Goal: Task Accomplishment & Management: Use online tool/utility

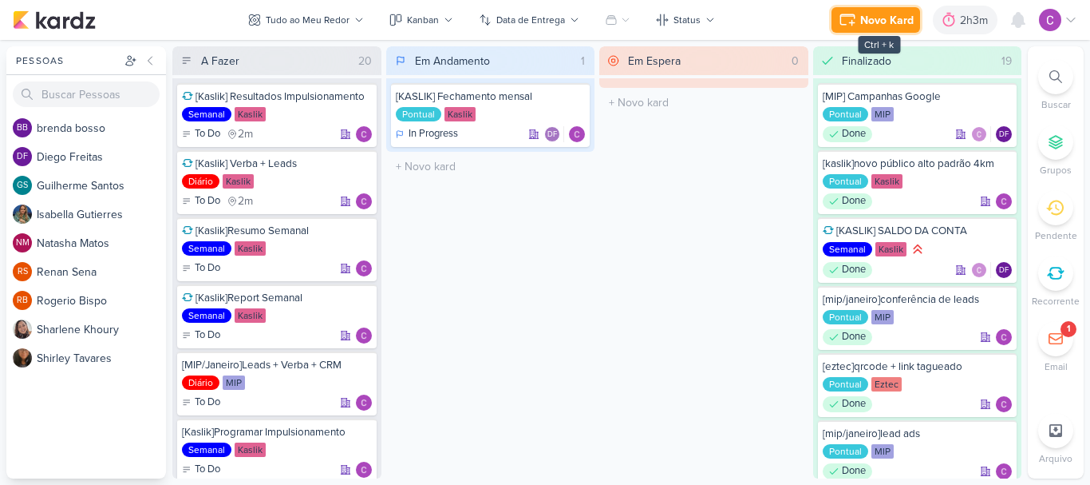
click at [886, 30] on button "Novo Kard" at bounding box center [876, 20] width 89 height 26
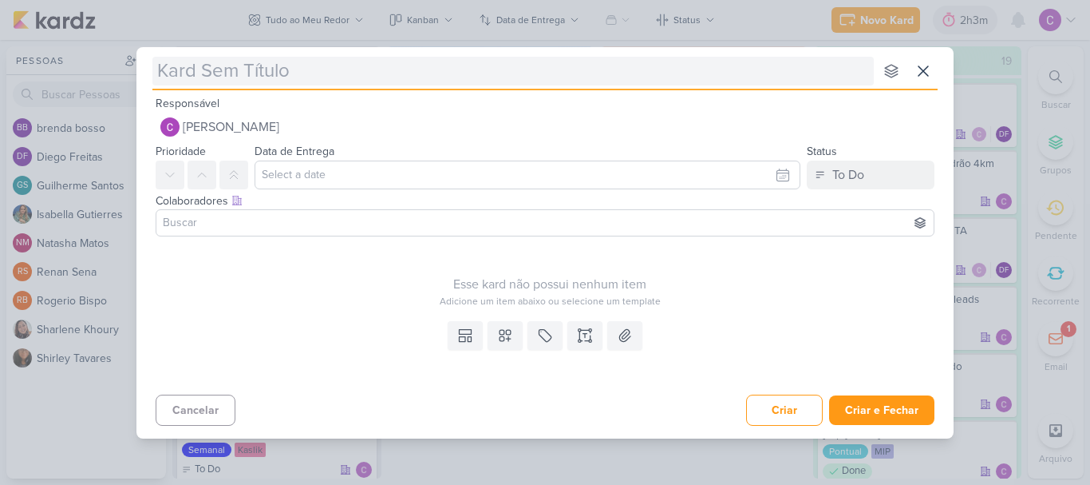
type input "["
type input "[kaslik]"
type input "[kaslik]mini report"
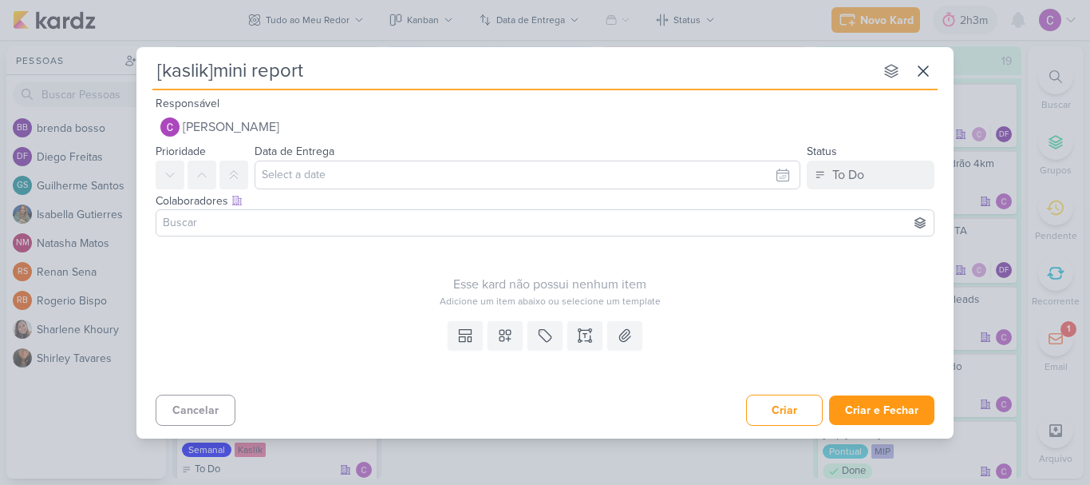
type input "[kaslik]mini report"
click at [842, 187] on div "Responsável [PERSON_NAME] Nenhum contato encontrado create new contact Novo Con…" at bounding box center [545, 260] width 817 height 335
click at [870, 184] on button "To Do" at bounding box center [871, 174] width 128 height 29
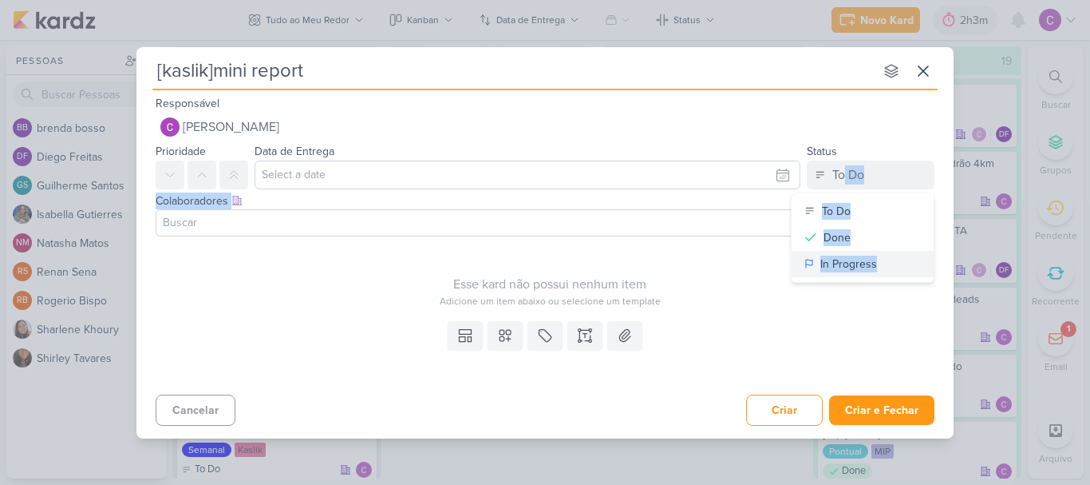
click at [837, 267] on div "In Progress" at bounding box center [849, 263] width 57 height 17
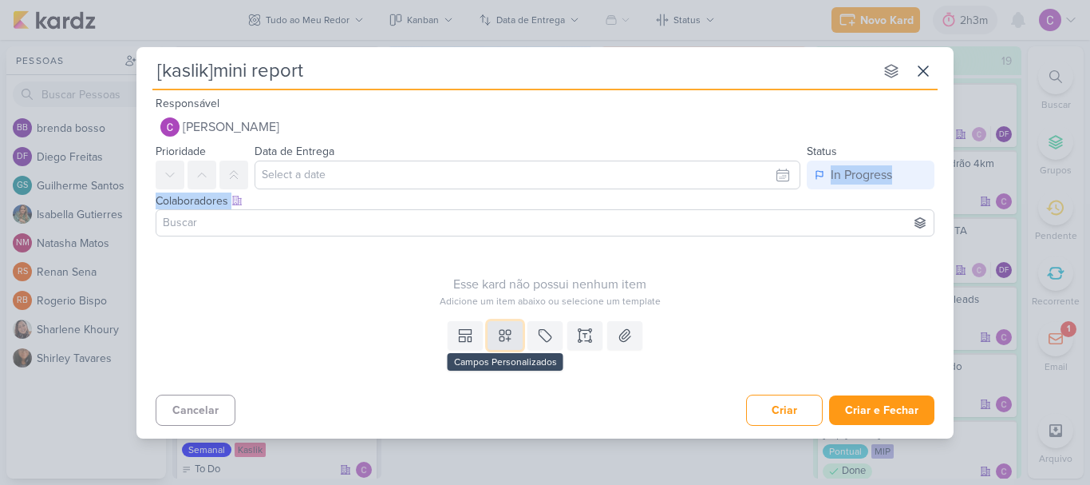
click at [513, 334] on button at bounding box center [505, 335] width 35 height 29
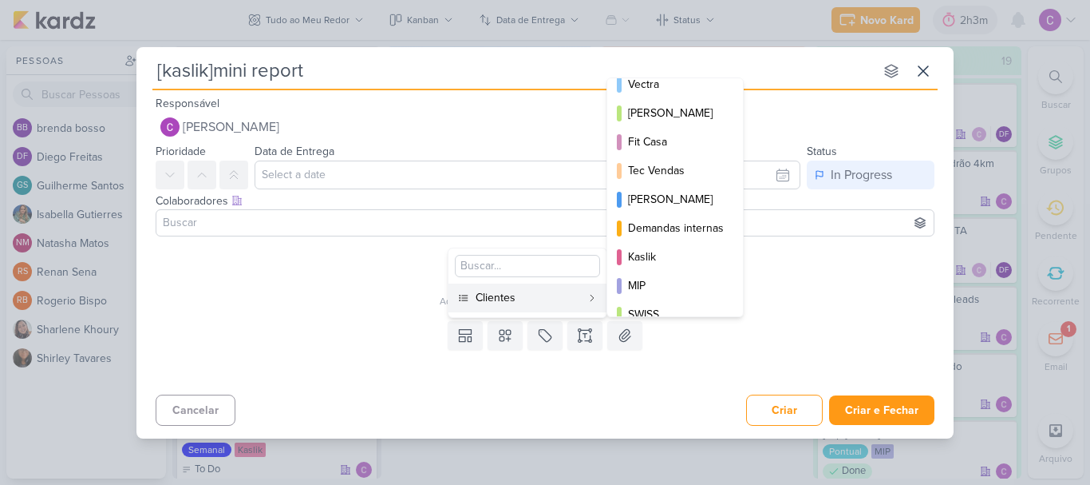
scroll to position [231, 0]
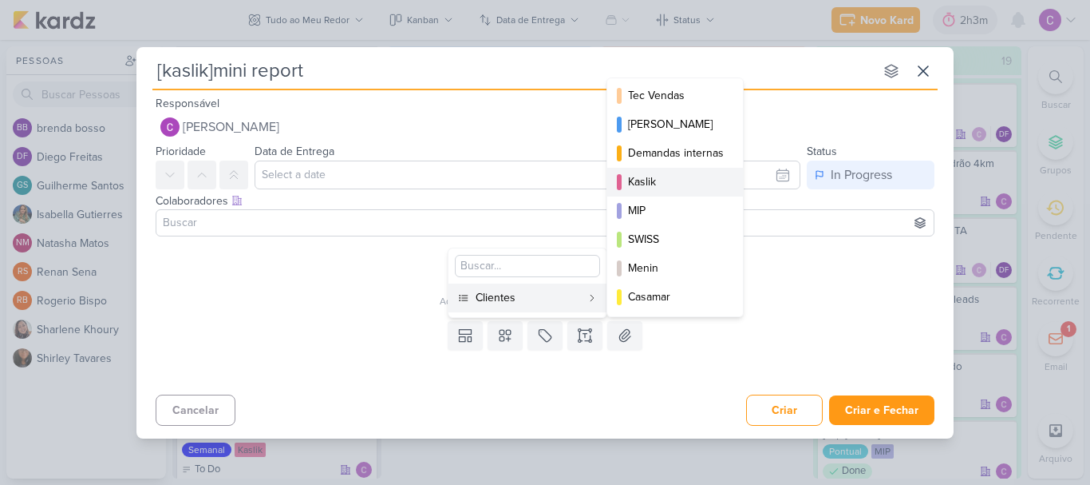
click at [656, 184] on div "Kaslik" at bounding box center [676, 181] width 96 height 17
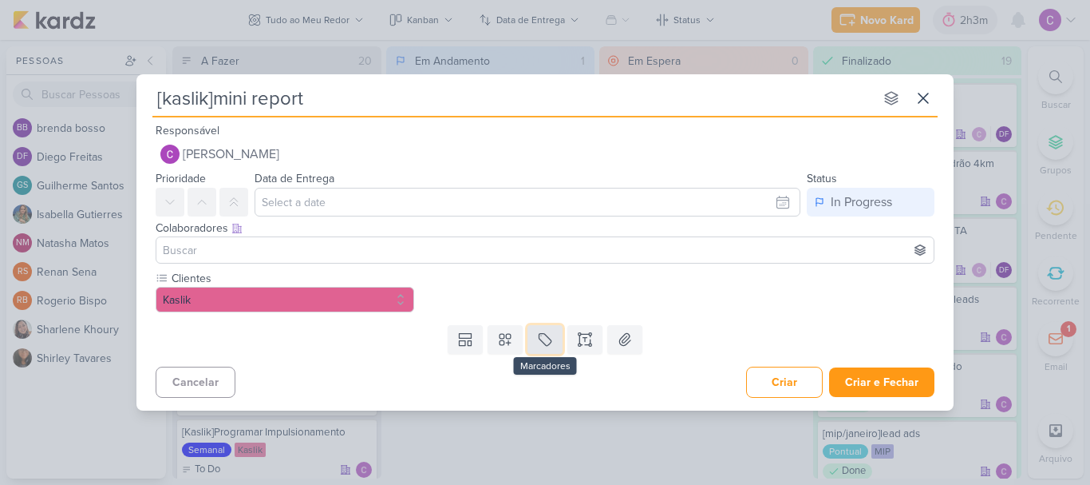
click at [549, 344] on icon at bounding box center [546, 340] width 12 height 12
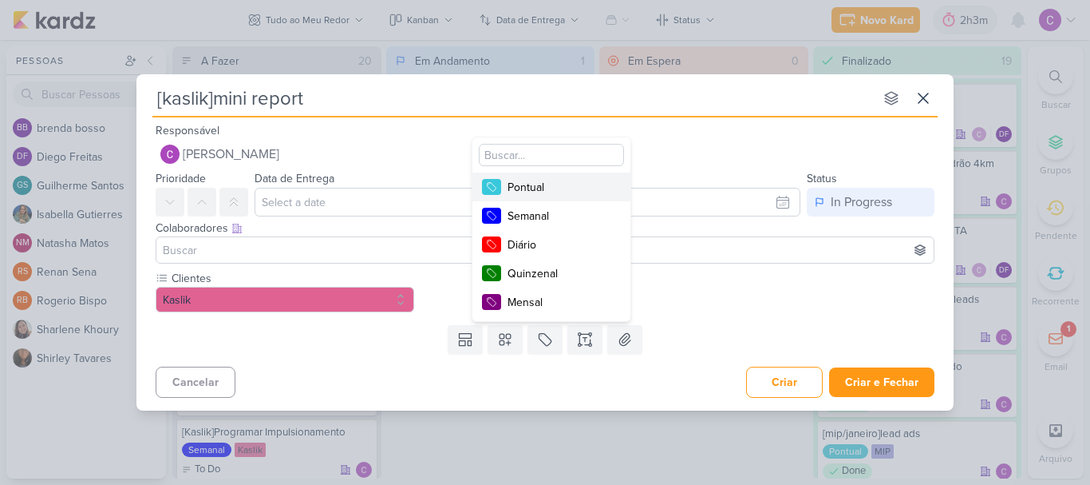
click at [572, 190] on div "Pontual" at bounding box center [560, 187] width 104 height 17
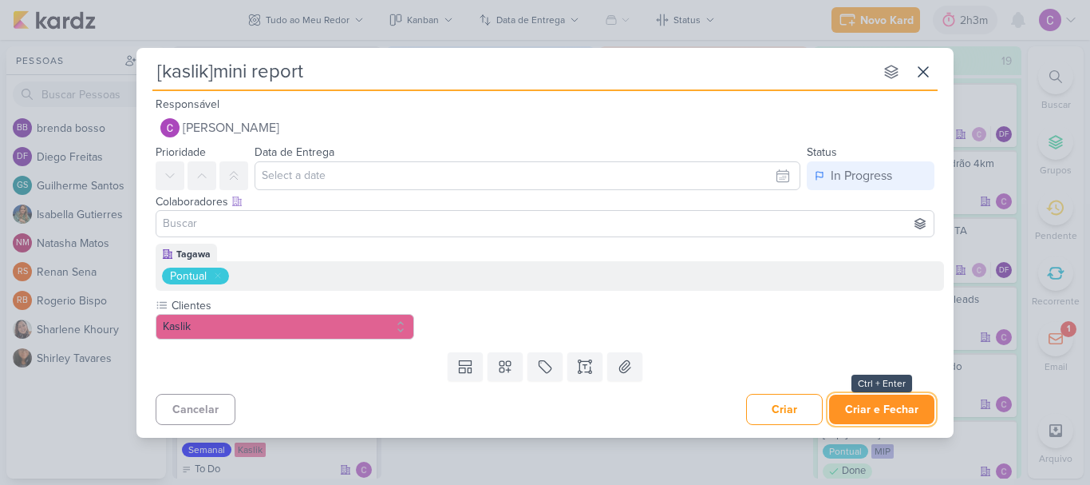
click at [900, 402] on button "Criar e Fechar" at bounding box center [881, 409] width 105 height 30
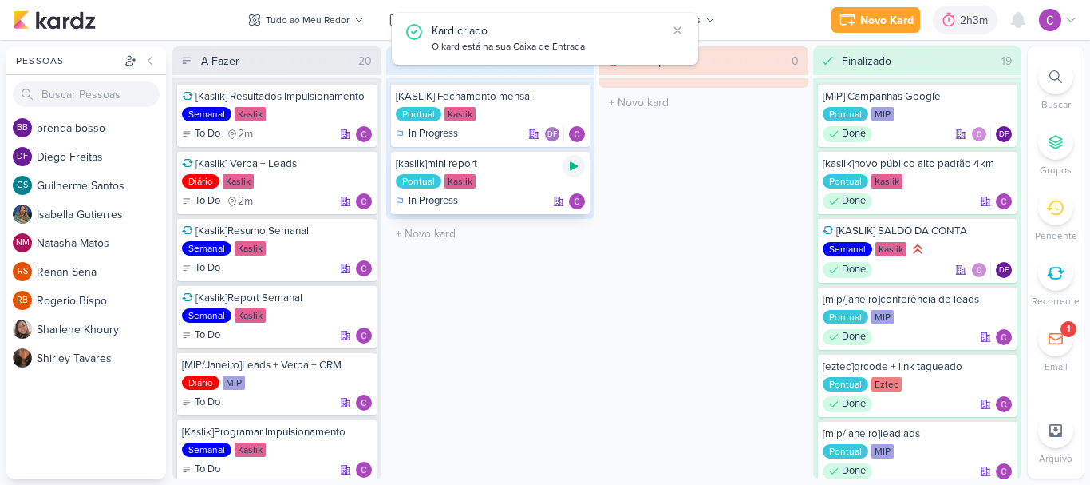
click at [571, 169] on icon at bounding box center [574, 166] width 8 height 9
